Goal: Task Accomplishment & Management: Use online tool/utility

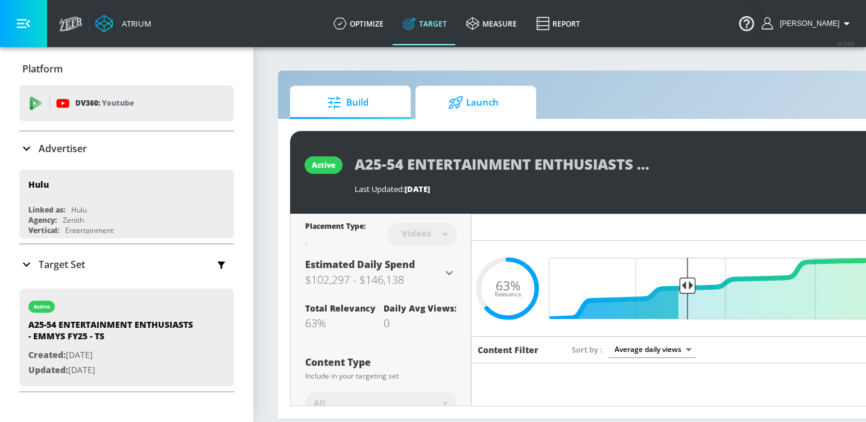
click at [435, 109] on span "Launch" at bounding box center [474, 102] width 92 height 29
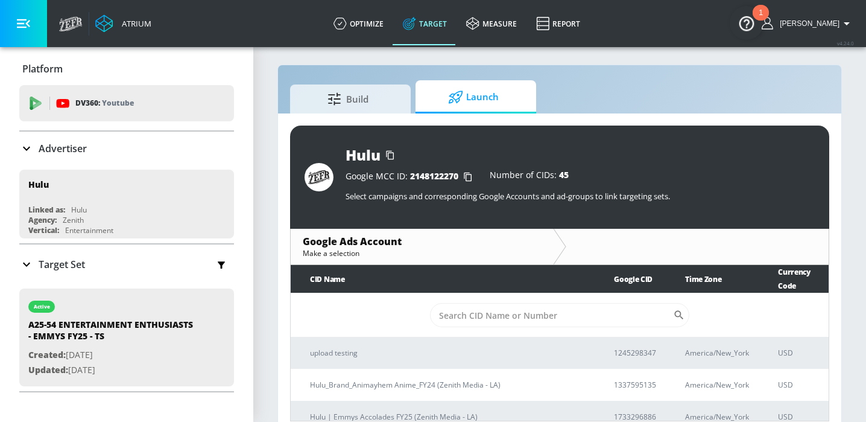
scroll to position [17, 0]
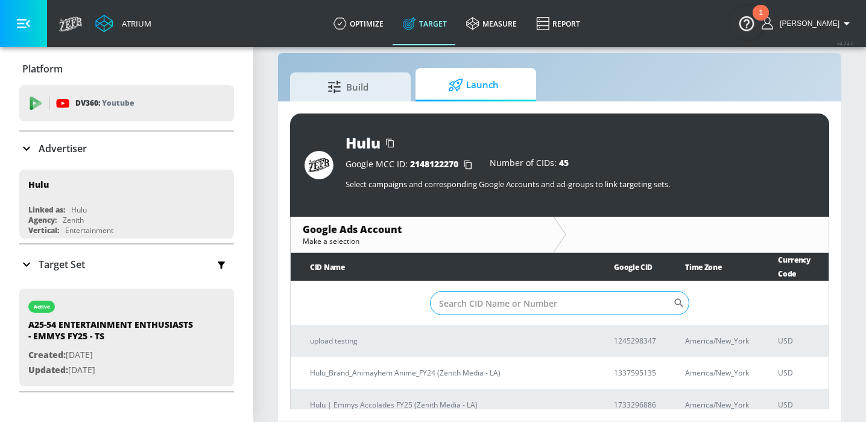
click at [479, 291] on input "Sort By" at bounding box center [551, 303] width 243 height 24
paste input "1733296886"
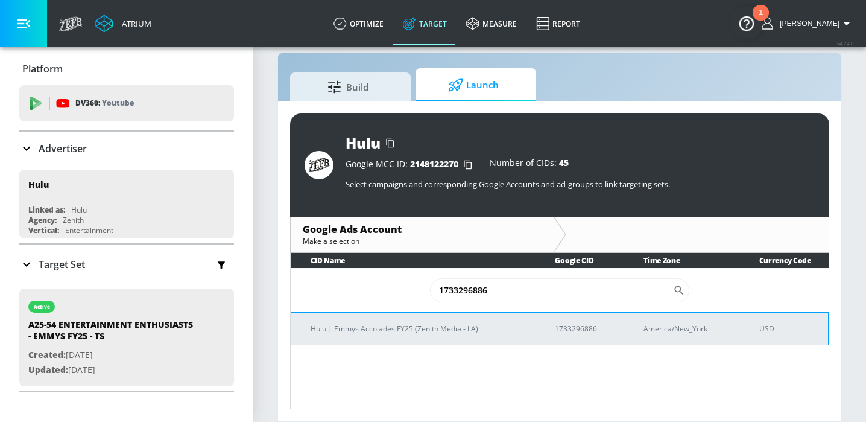
type input "1733296886"
click at [419, 330] on p "Hulu | Emmys Accolades FY25 (Zenith Media - LA)" at bounding box center [418, 328] width 215 height 13
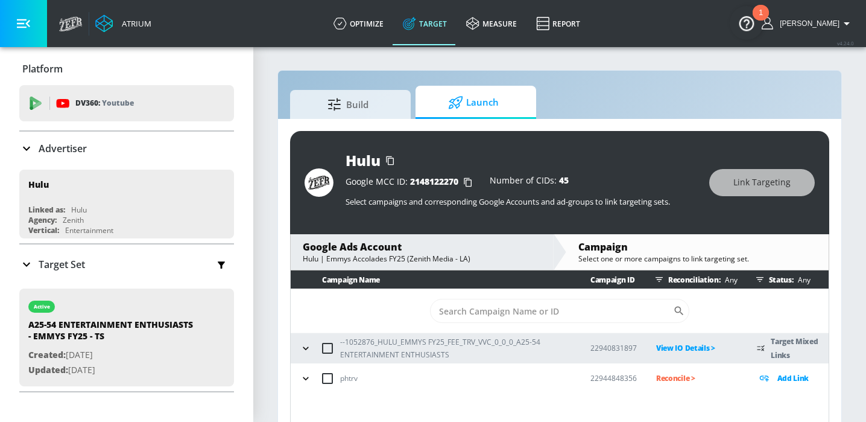
click at [309, 352] on icon "button" at bounding box center [306, 348] width 12 height 12
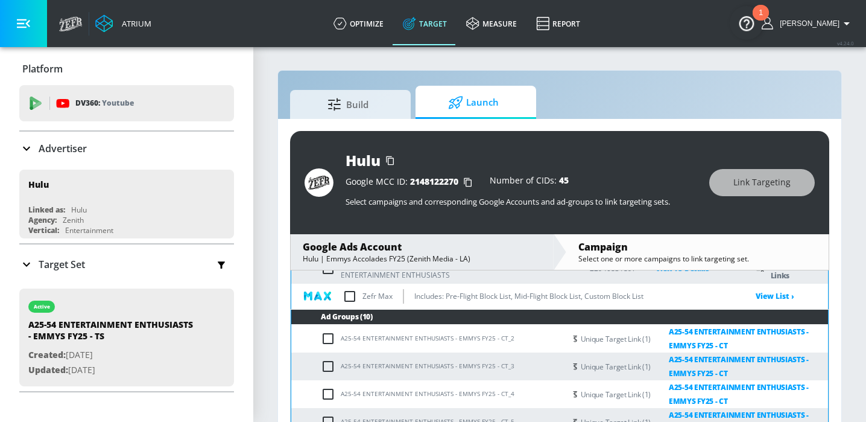
scroll to position [78, 0]
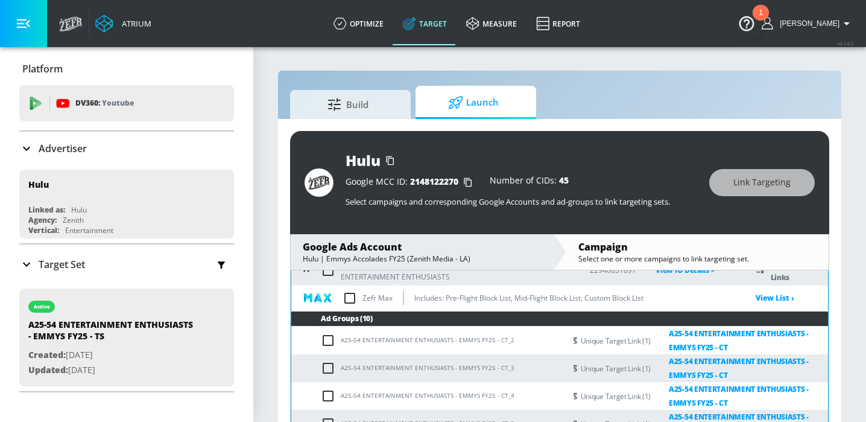
click at [353, 296] on input "checkbox" at bounding box center [349, 297] width 25 height 25
checkbox input "true"
